Goal: Transaction & Acquisition: Purchase product/service

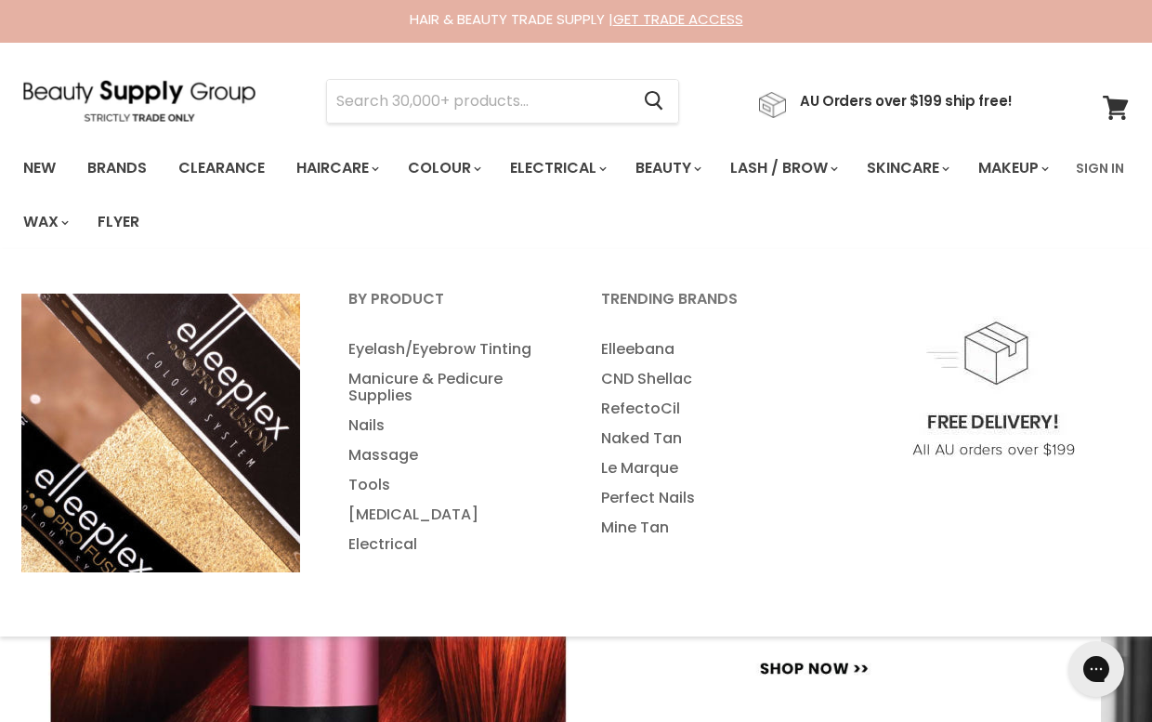
scroll to position [4, 0]
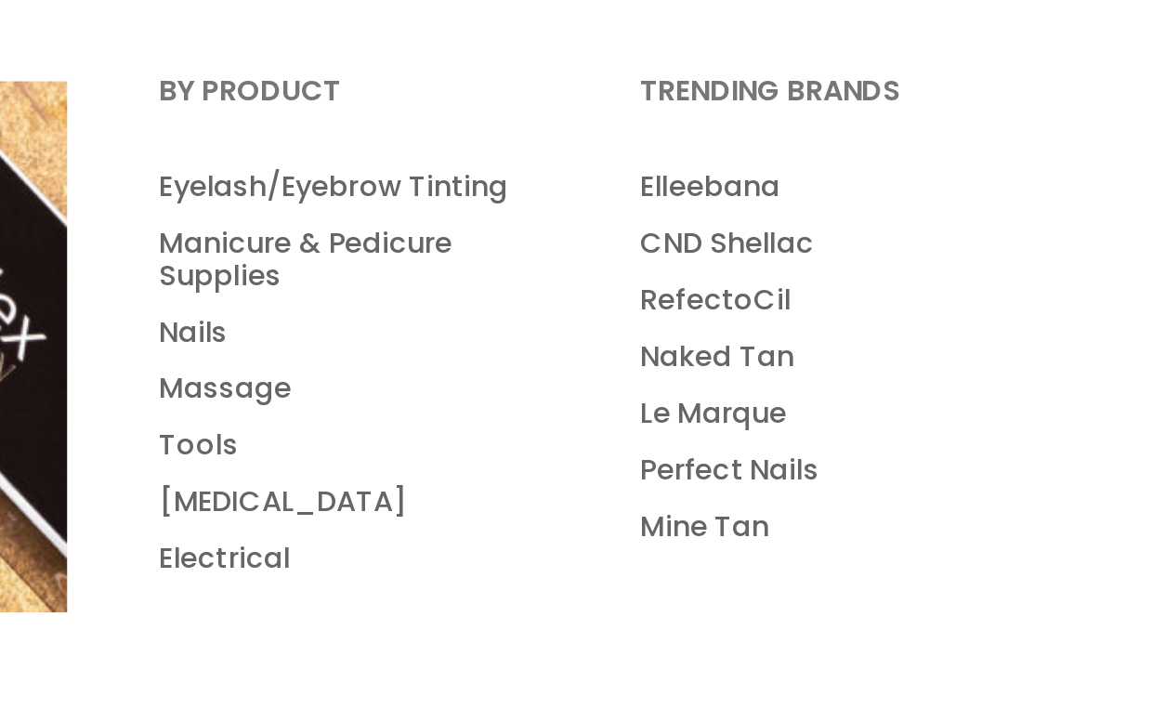
click at [325, 500] on link "[MEDICAL_DATA]" at bounding box center [449, 515] width 249 height 30
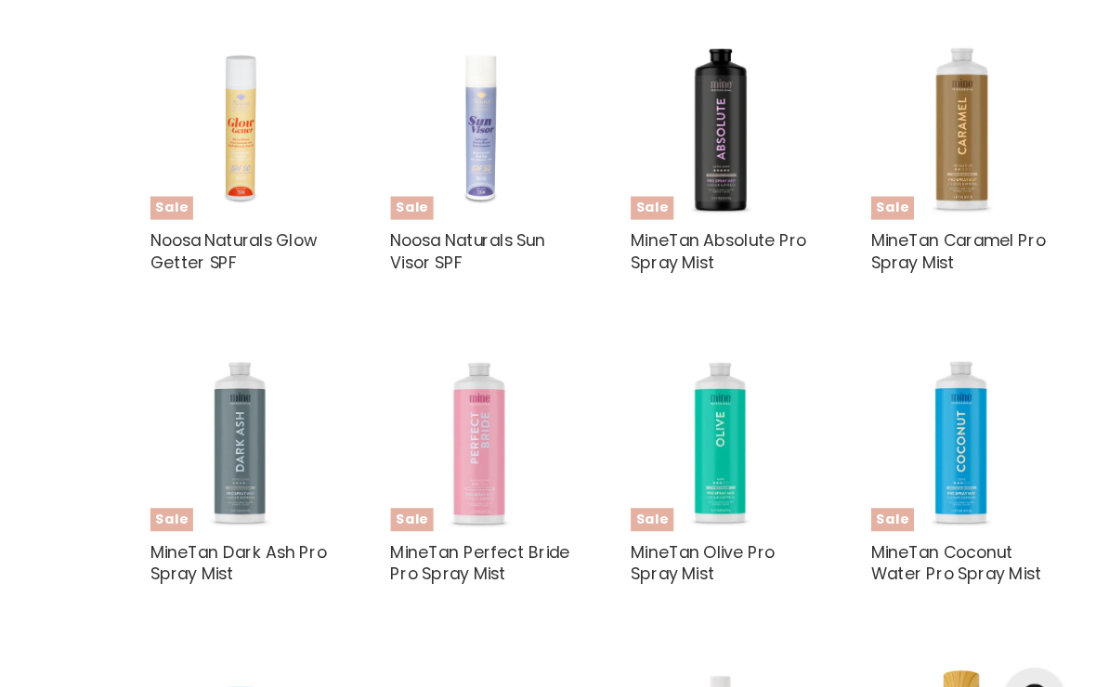
scroll to position [1707, 0]
click at [726, 185] on img "Main content" at bounding box center [754, 118] width 57 height 163
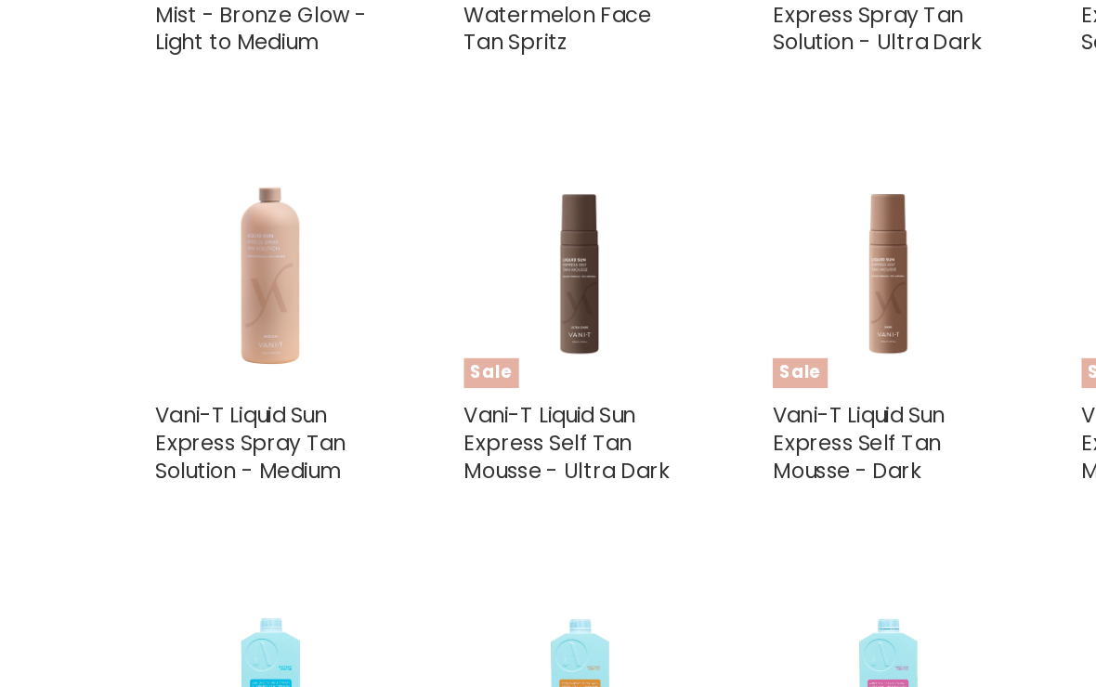
scroll to position [3253, 0]
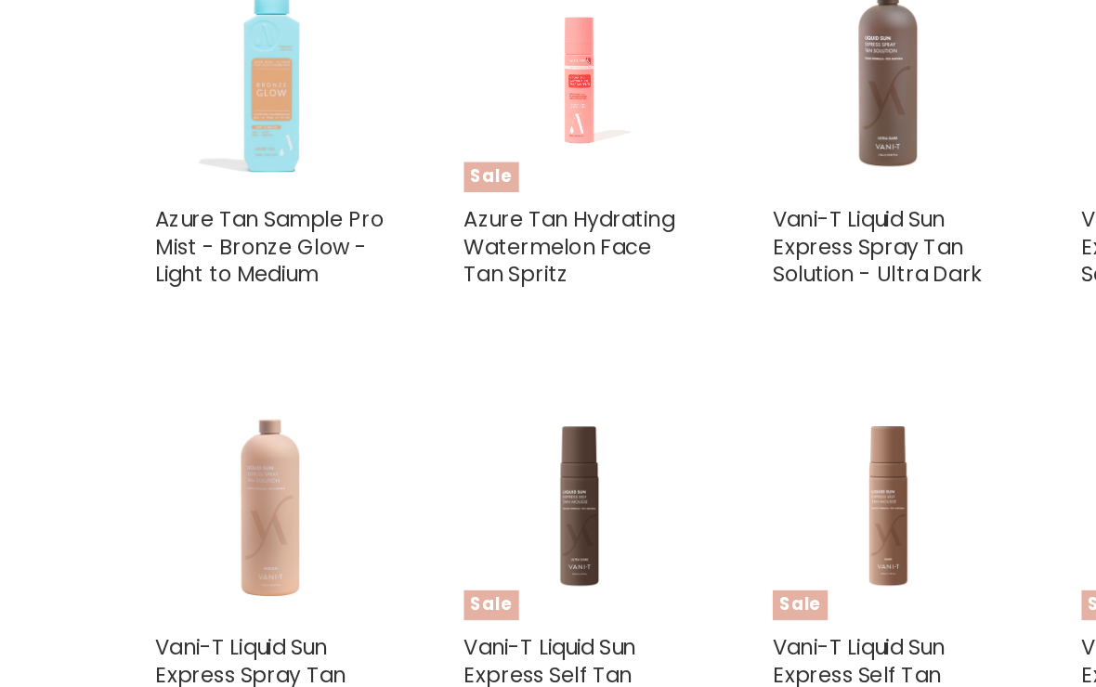
click at [673, 94] on img "Main content" at bounding box center [754, 69] width 163 height 163
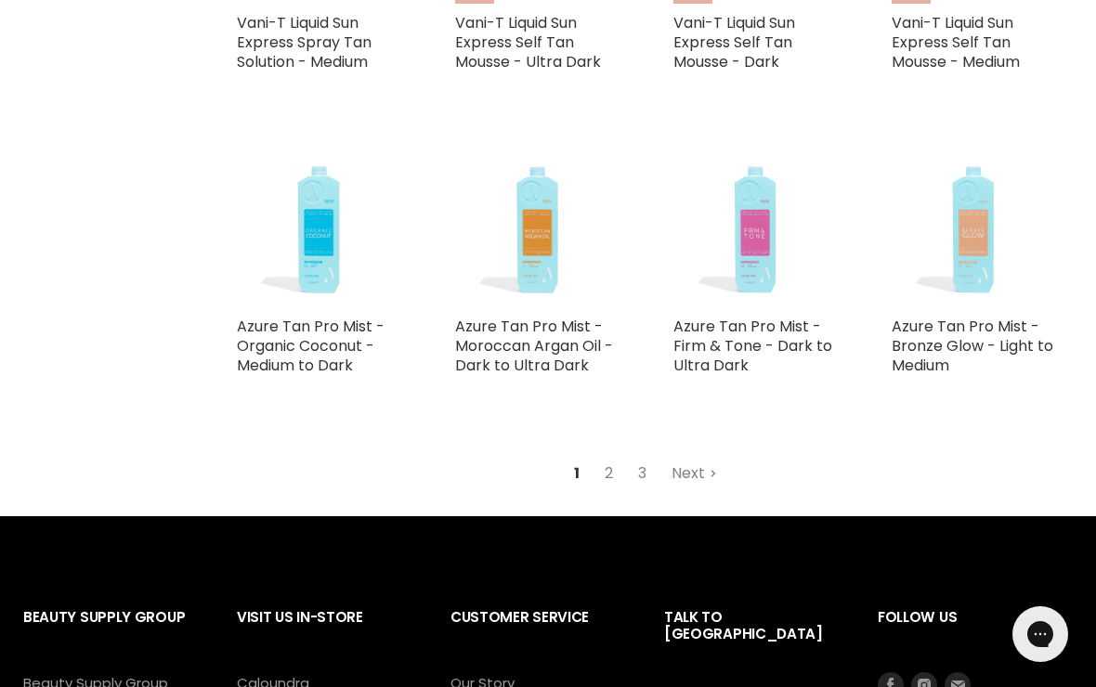
click at [692, 459] on link "Next" at bounding box center [694, 473] width 66 height 33
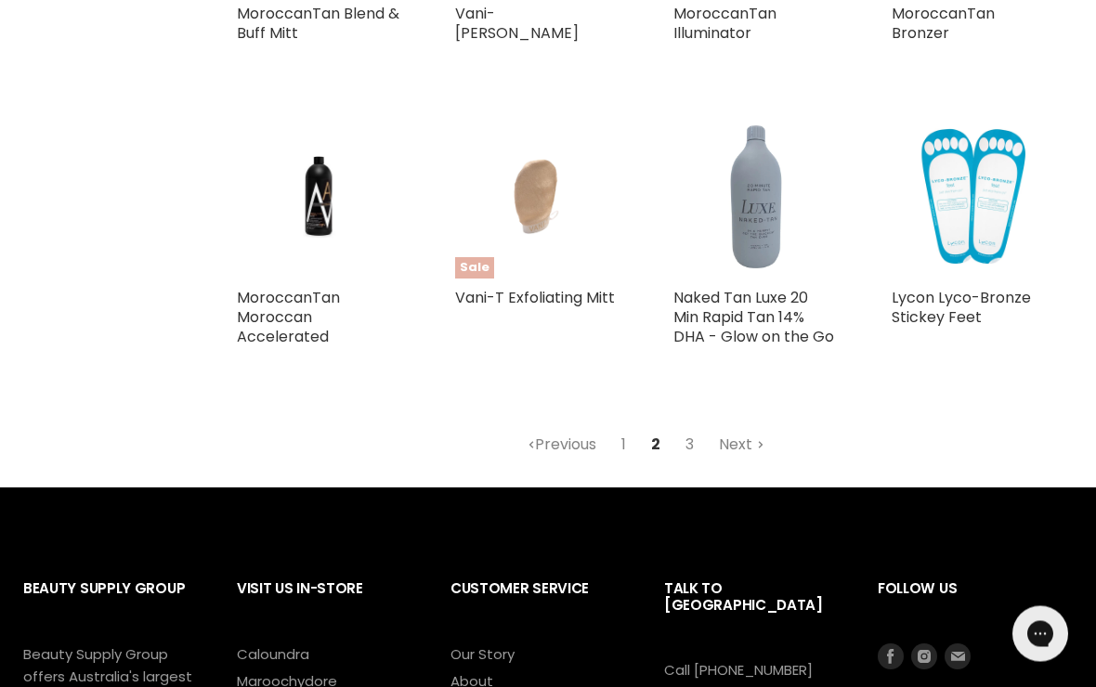
scroll to position [3830, 0]
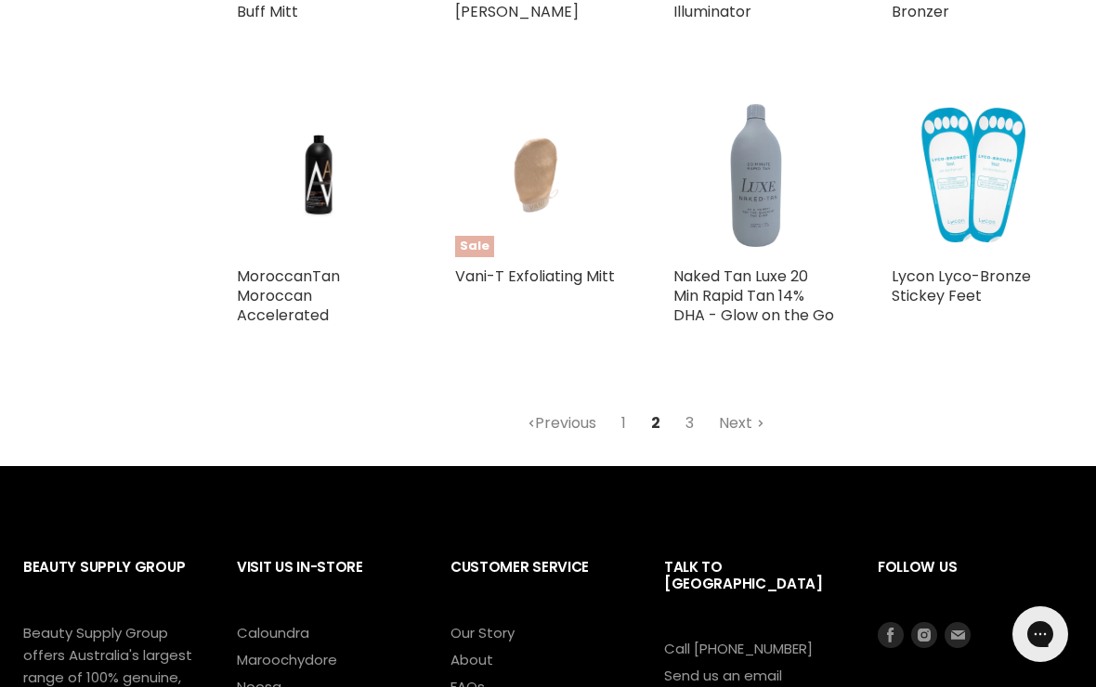
click at [742, 407] on link "Next" at bounding box center [742, 423] width 66 height 33
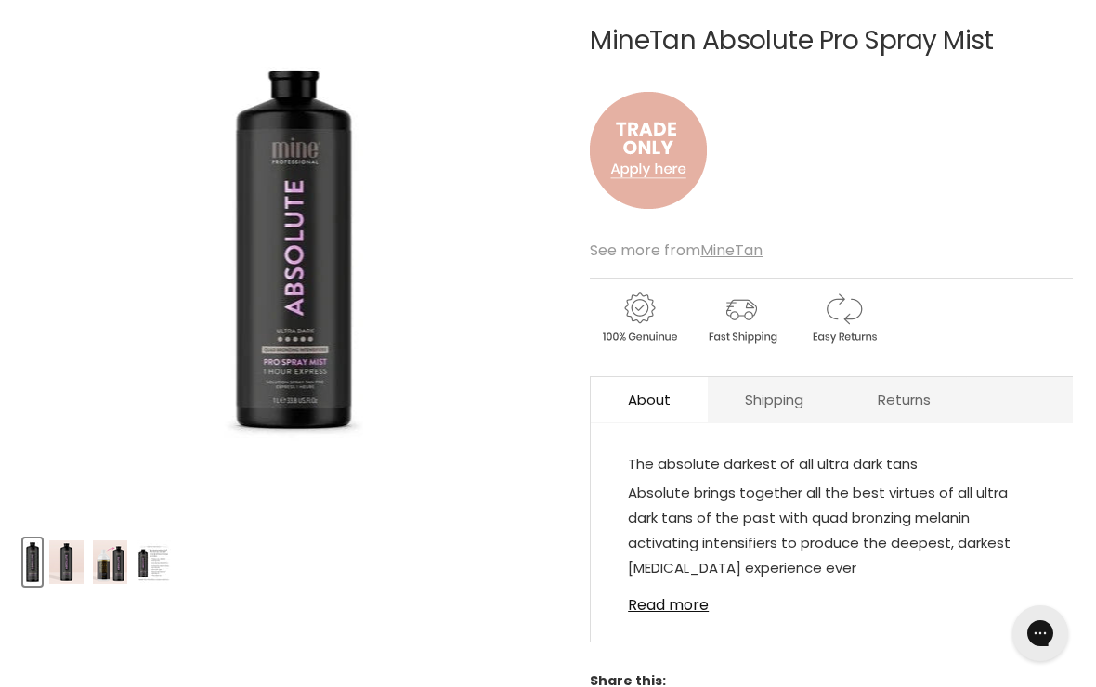
scroll to position [298, 0]
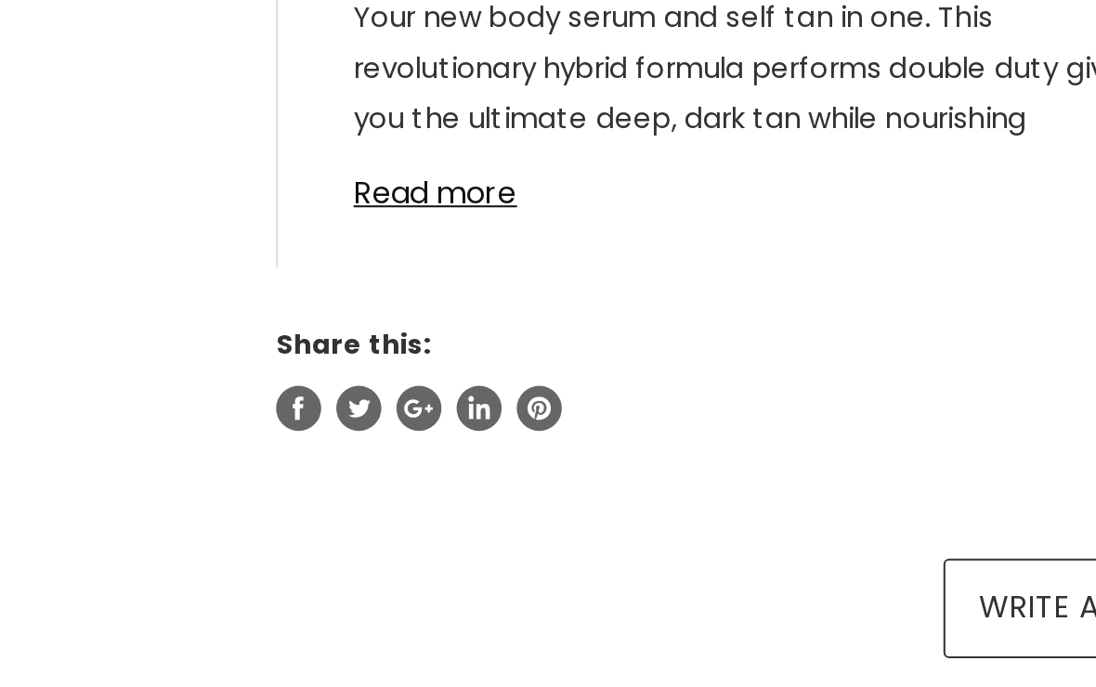
scroll to position [523, 0]
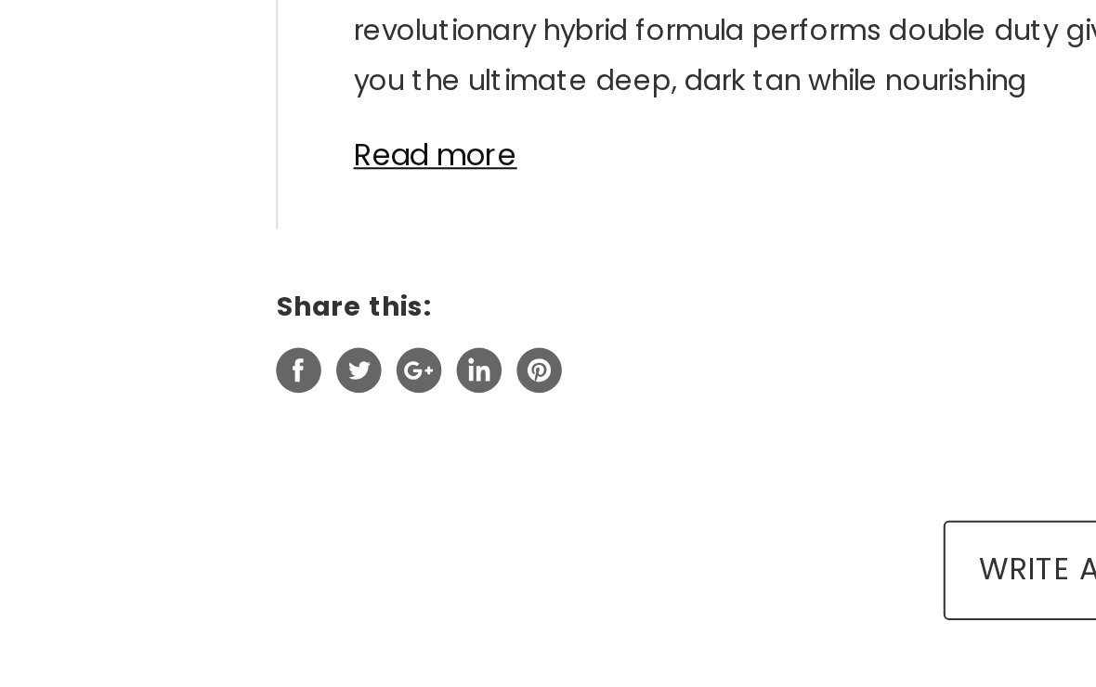
click at [628, 390] on link "Read more" at bounding box center [832, 404] width 408 height 28
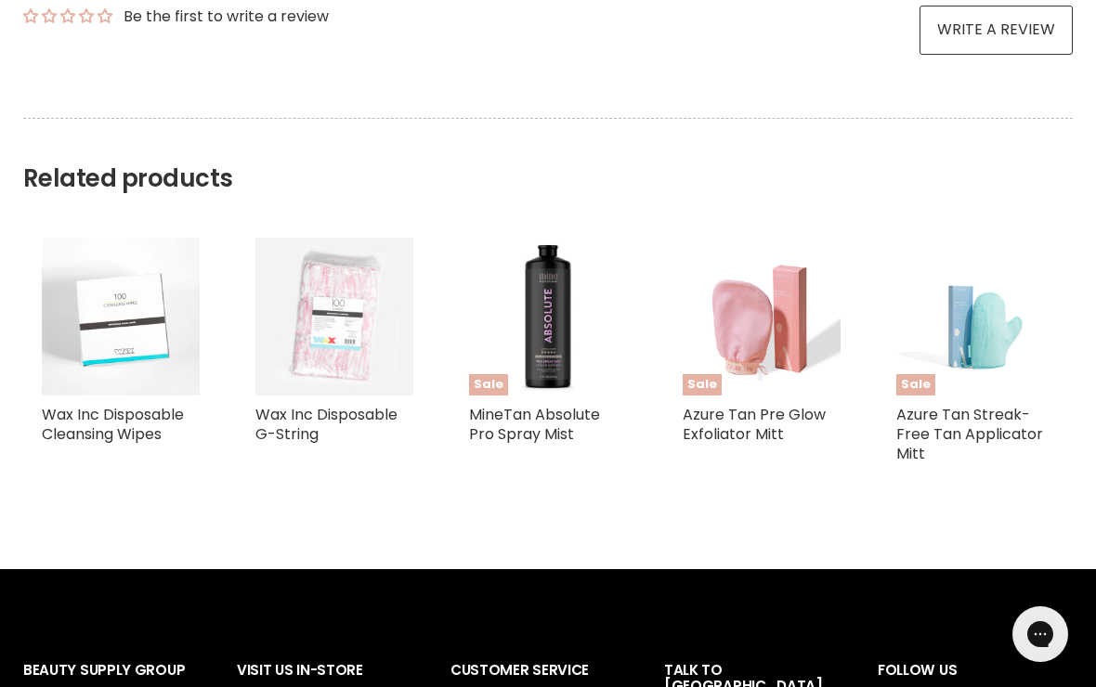
scroll to position [1105, 0]
